Goal: Find contact information: Find contact information

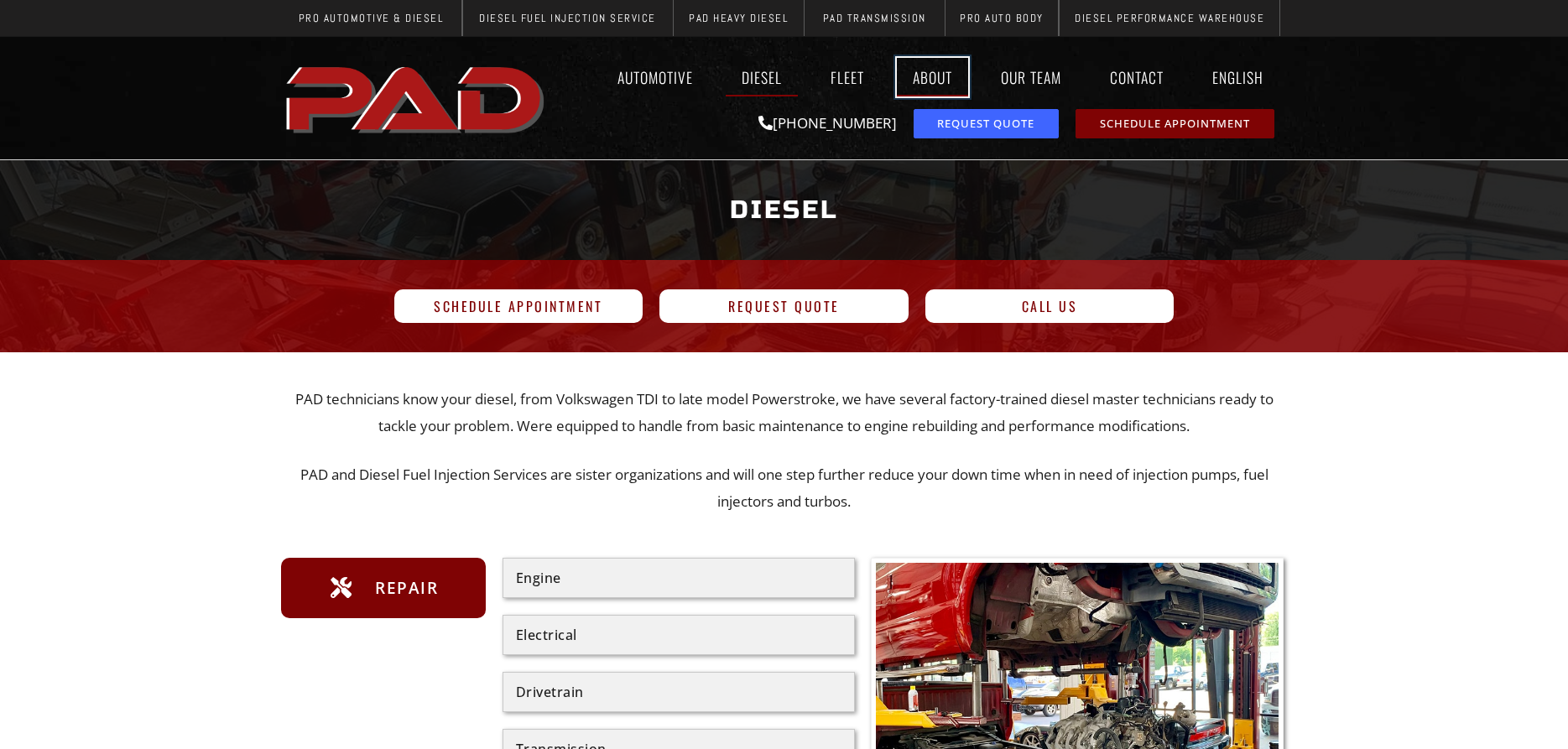
click at [939, 70] on link "About" at bounding box center [931, 77] width 71 height 39
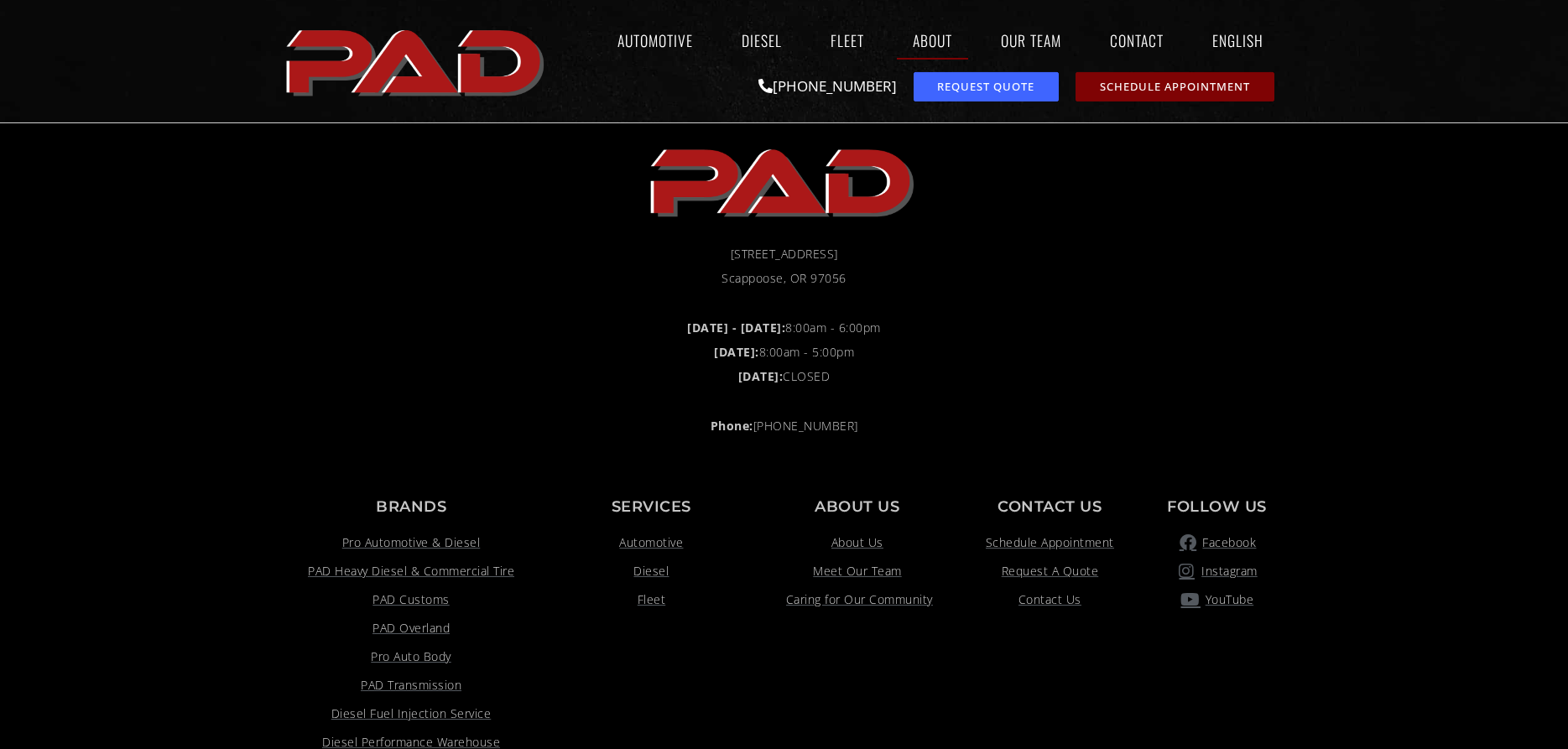
scroll to position [1882, 0]
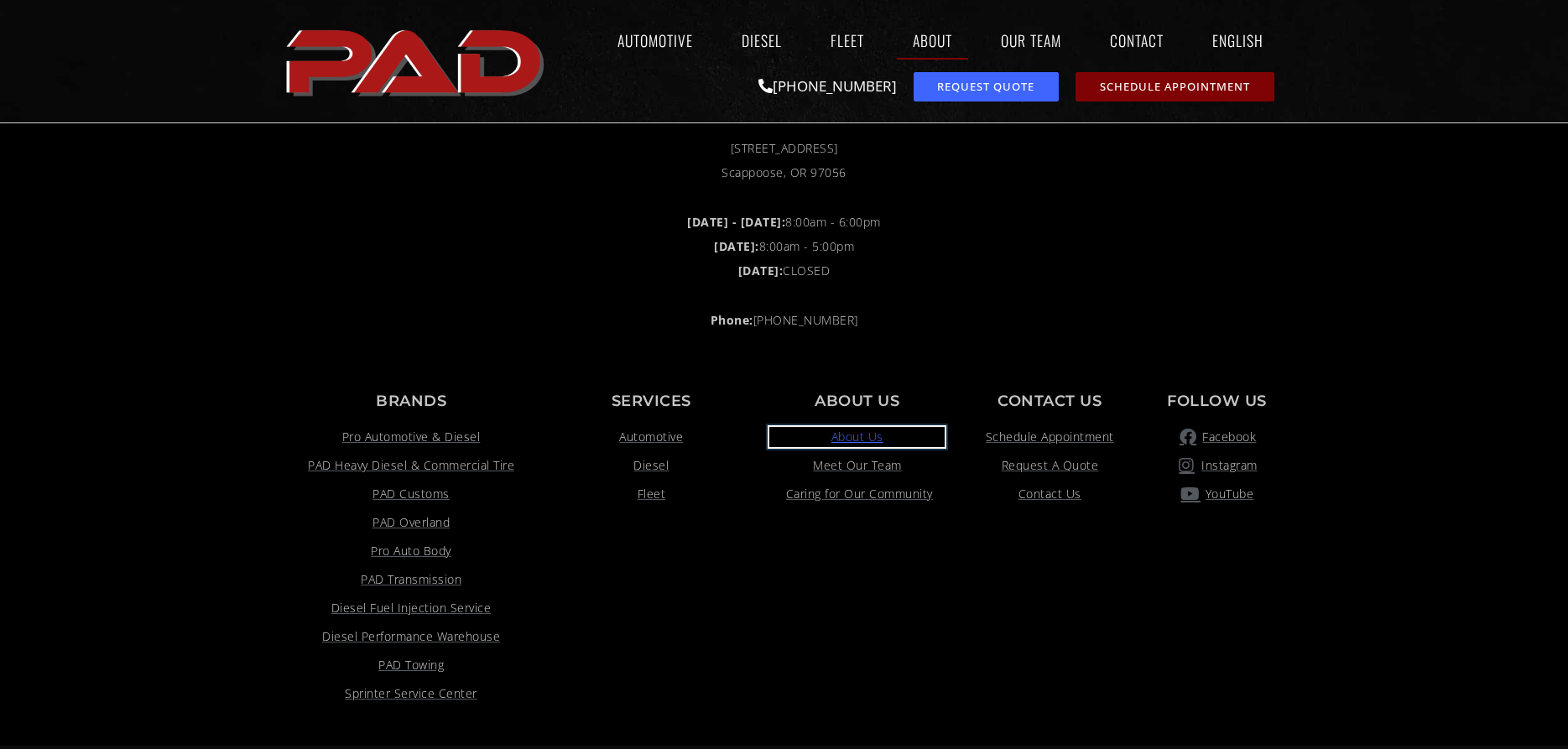
click at [872, 443] on span "About Us" at bounding box center [857, 437] width 52 height 20
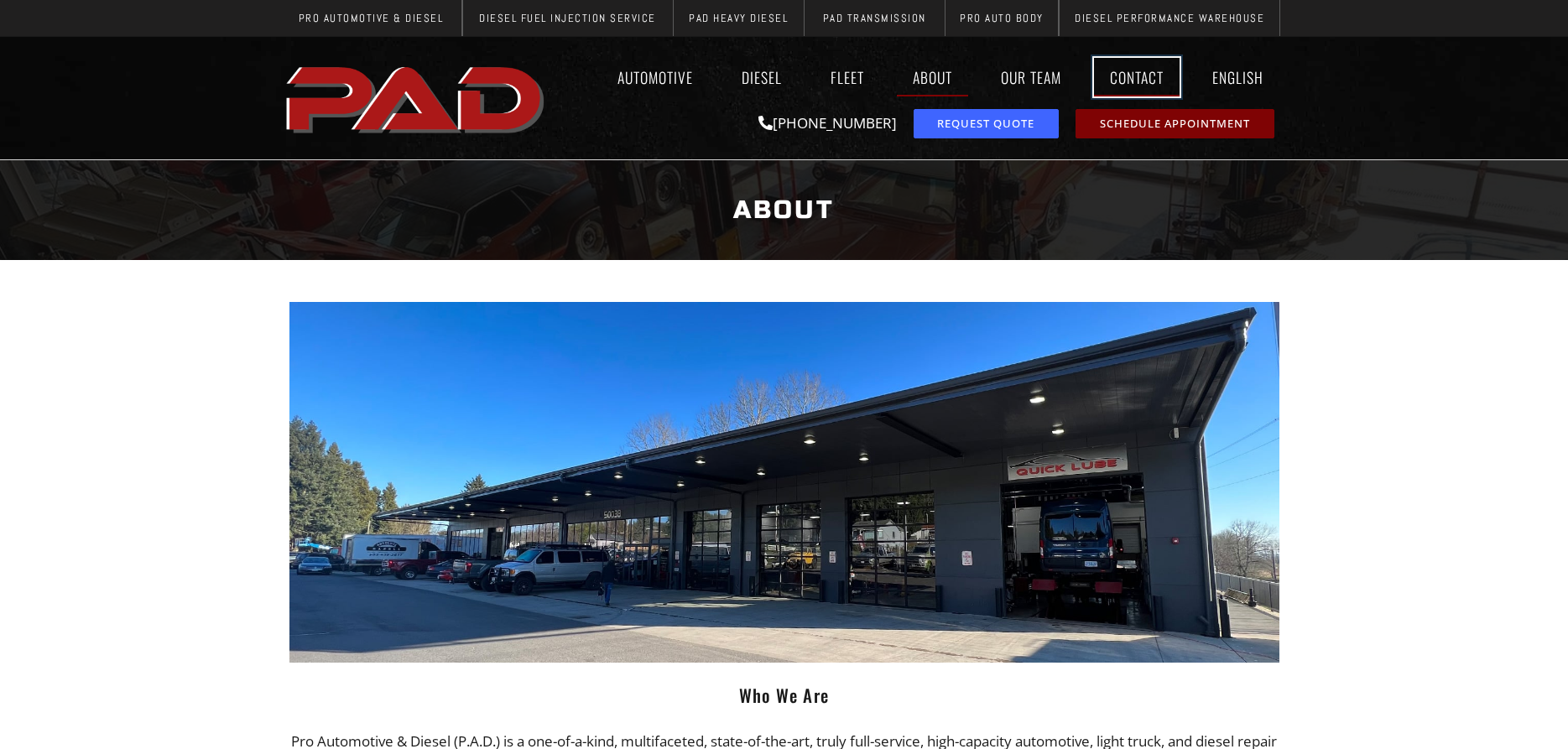
click at [1130, 78] on link "Contact" at bounding box center [1136, 77] width 85 height 39
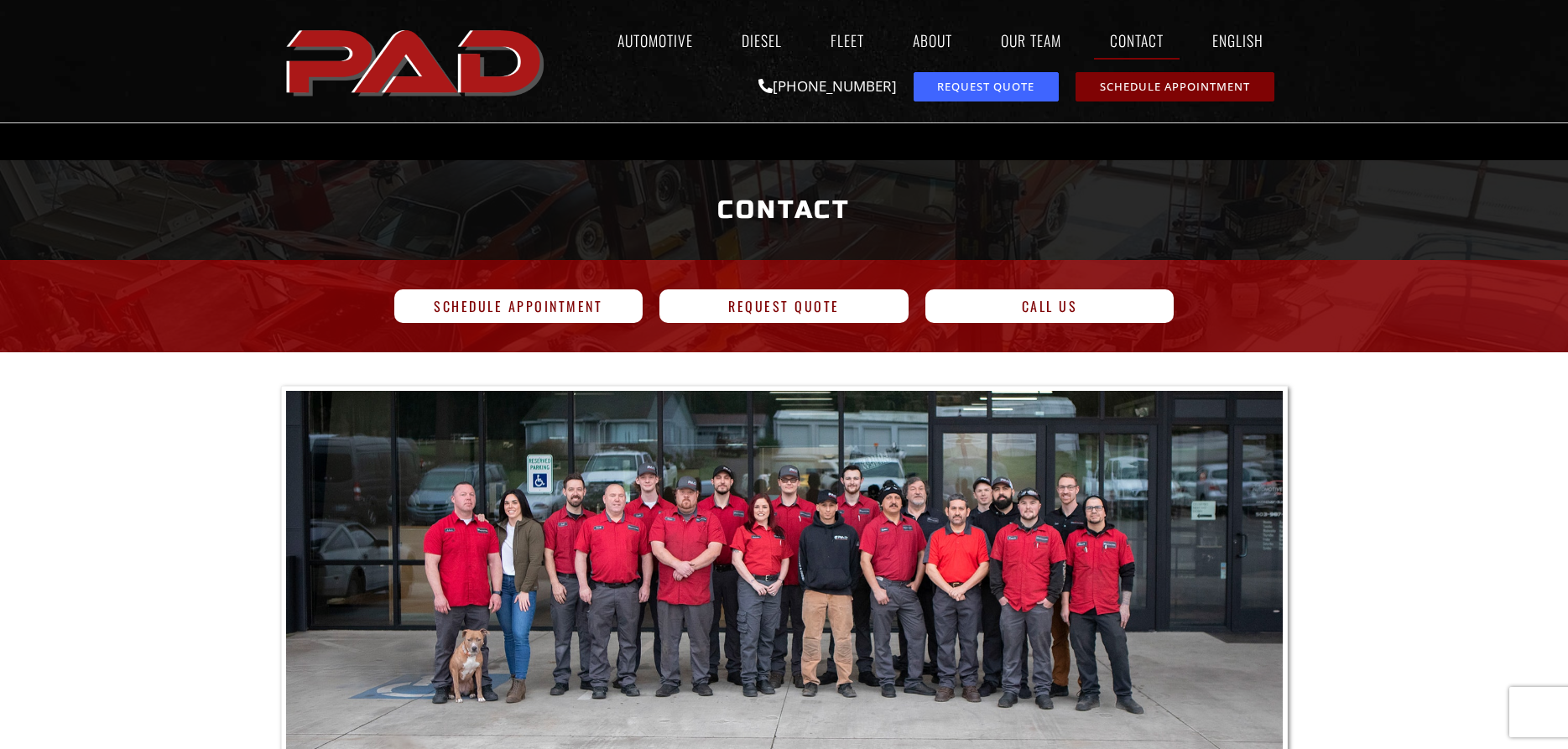
scroll to position [513, 0]
